Goal: Navigation & Orientation: Understand site structure

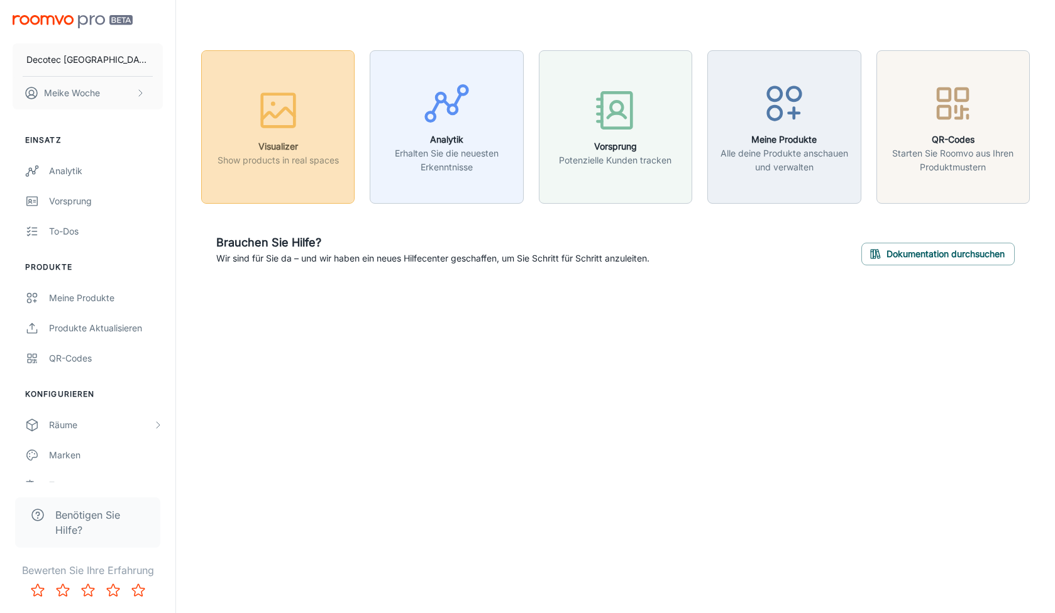
click at [308, 154] on p "Show products in real spaces" at bounding box center [277, 160] width 121 height 14
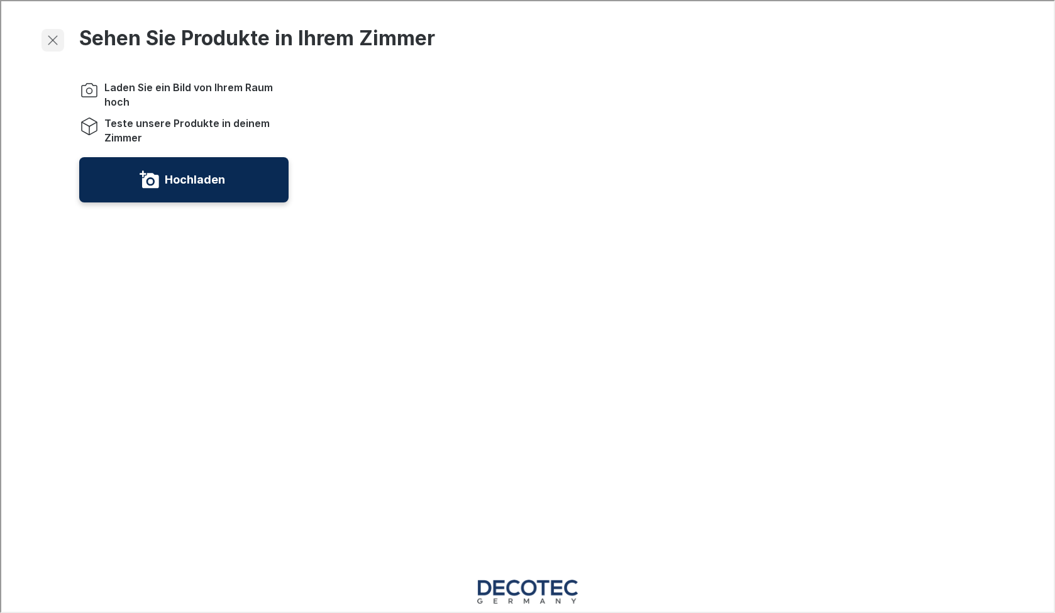
click at [53, 33] on icon "button" at bounding box center [51, 38] width 15 height 15
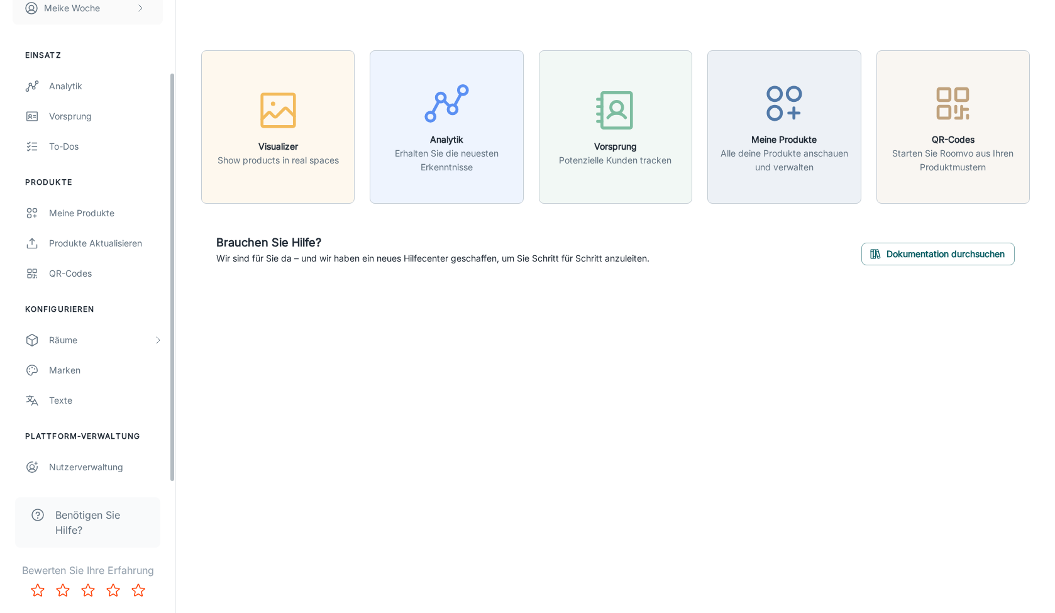
scroll to position [85, 0]
click at [80, 132] on link "To-dos" at bounding box center [87, 146] width 175 height 30
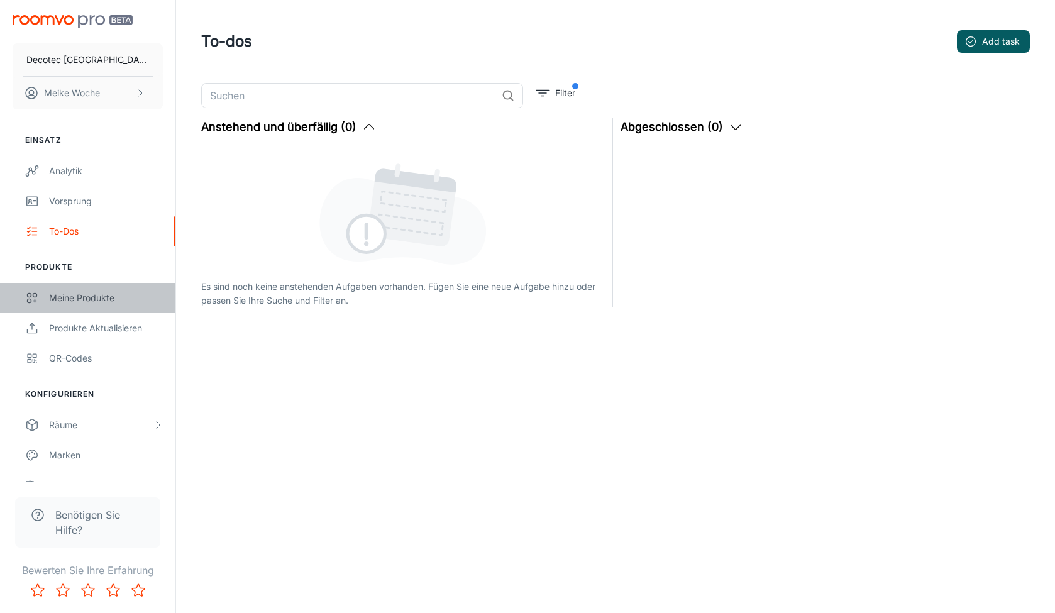
click at [80, 300] on div "Meine Produkte" at bounding box center [106, 298] width 114 height 14
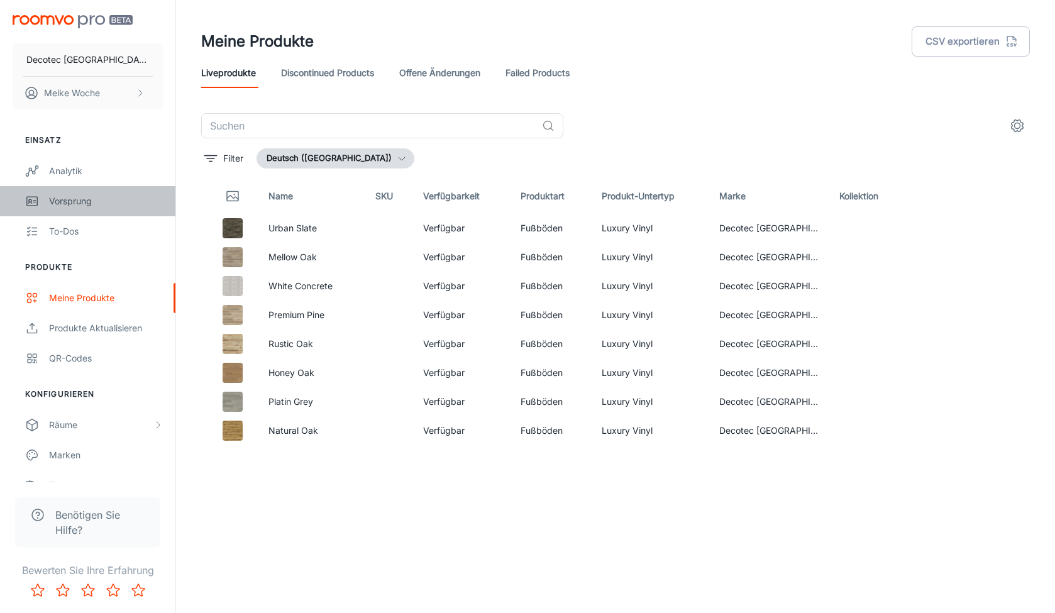
click at [105, 198] on div "Vorsprung" at bounding box center [106, 201] width 114 height 14
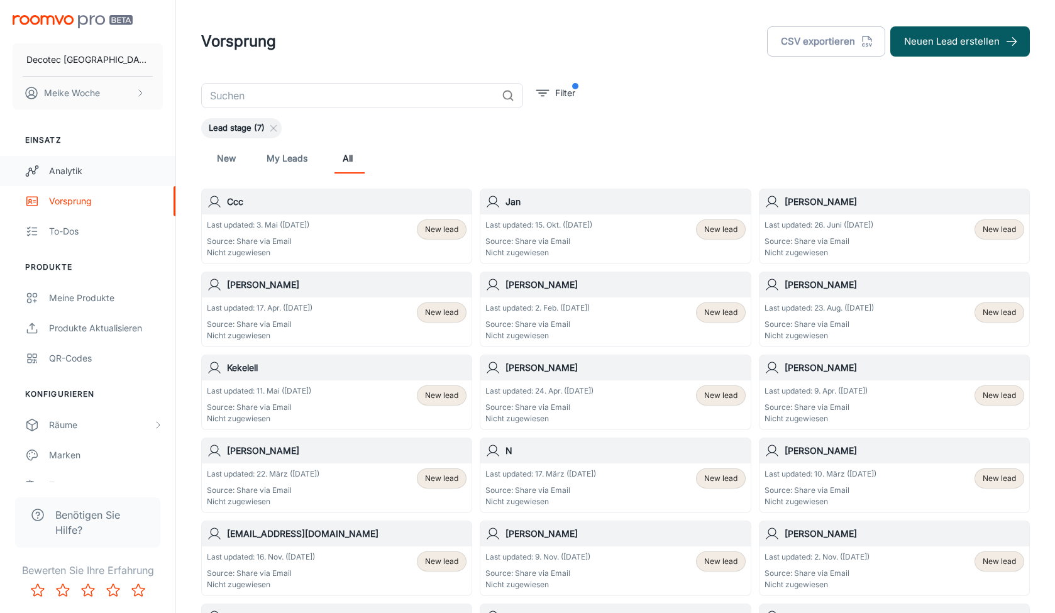
click at [116, 184] on link "Analytik" at bounding box center [87, 171] width 175 height 30
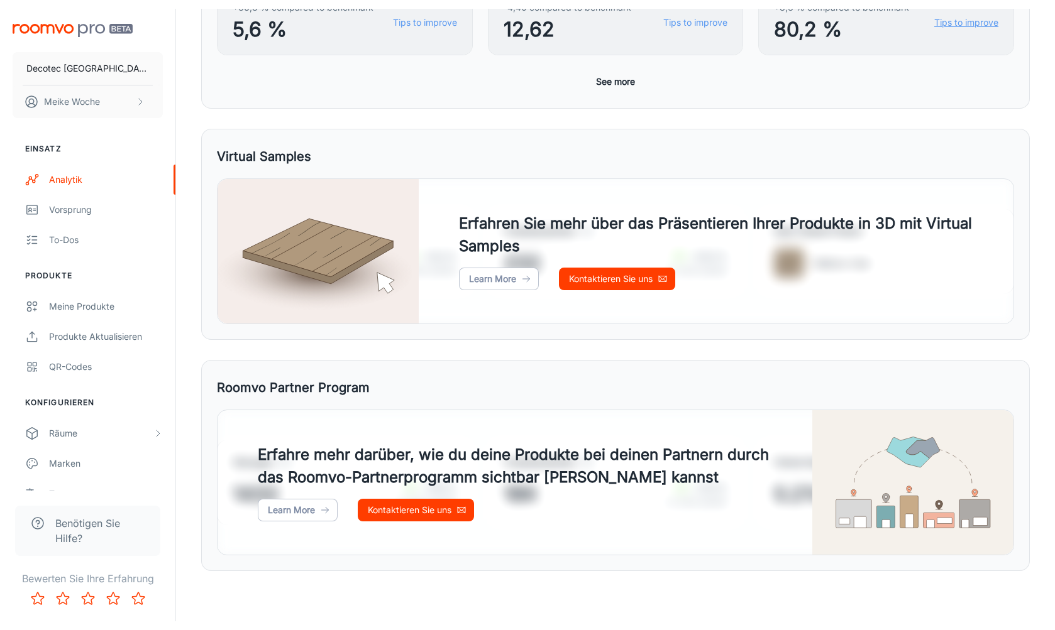
scroll to position [524, 0]
